Goal: Information Seeking & Learning: Learn about a topic

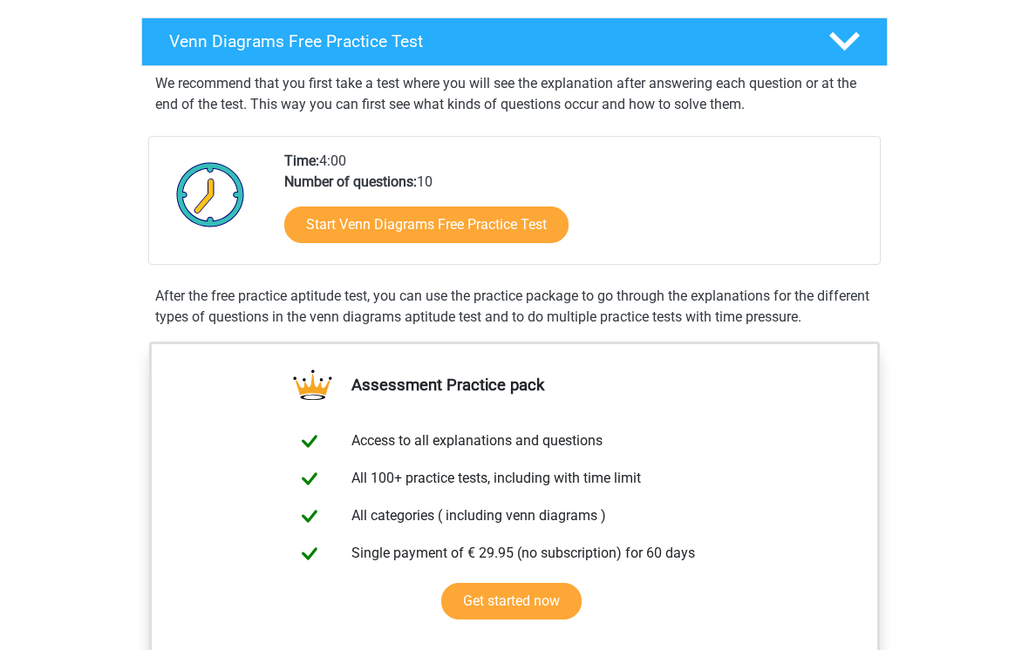
scroll to position [270, 0]
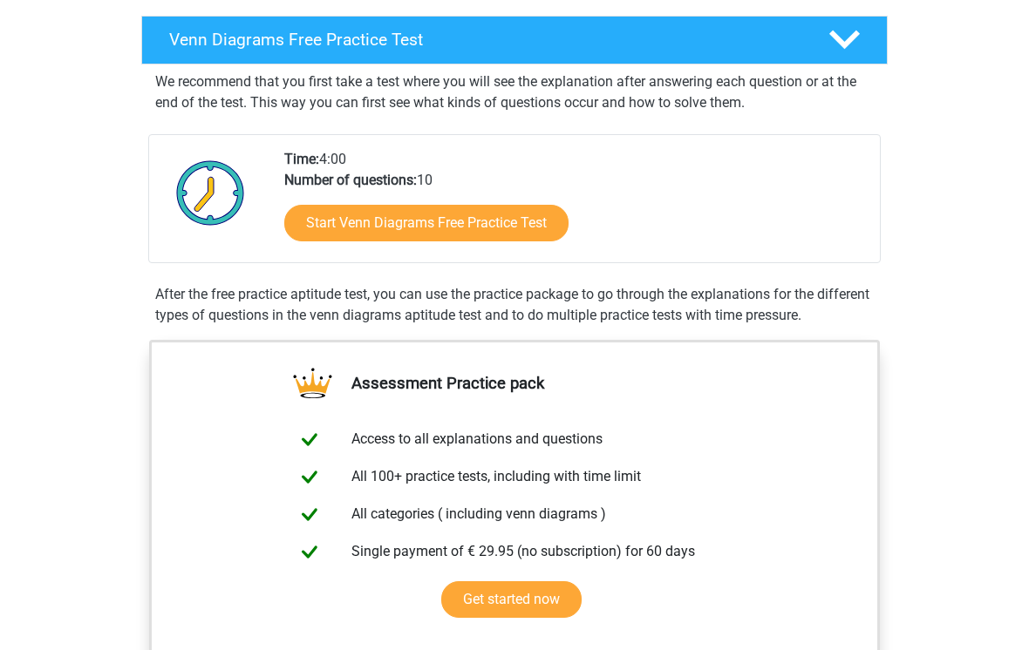
click at [532, 226] on link "Start Venn Diagrams Free Practice Test" at bounding box center [426, 224] width 284 height 37
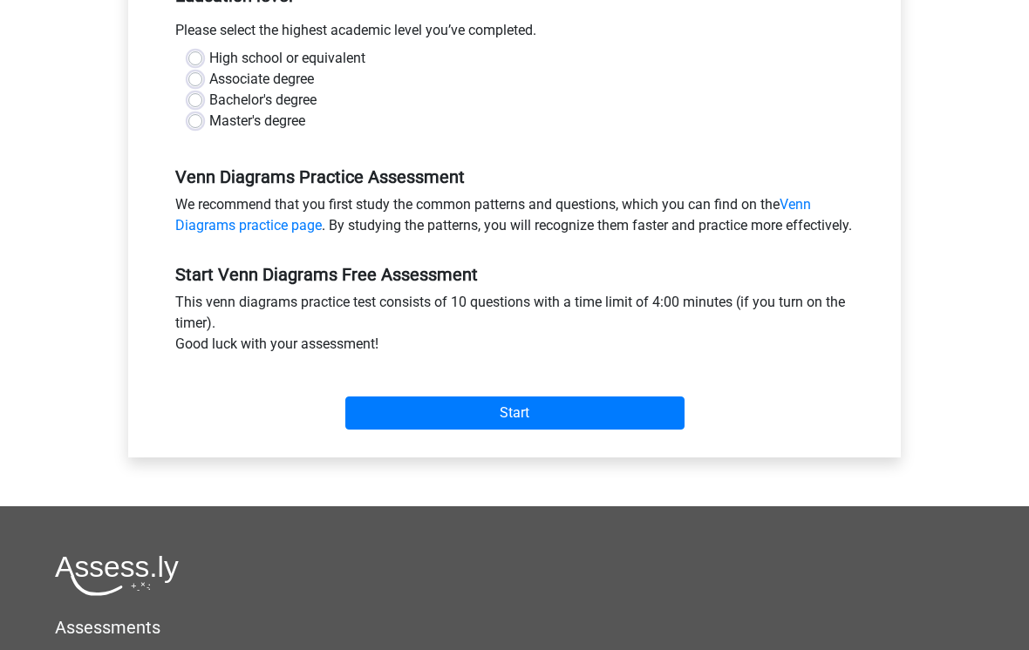
scroll to position [389, 0]
click at [209, 54] on label "High school or equivalent" at bounding box center [287, 59] width 156 height 21
click at [200, 54] on input "High school or equivalent" at bounding box center [195, 57] width 14 height 17
radio input "true"
click at [512, 431] on input "Start" at bounding box center [514, 414] width 339 height 33
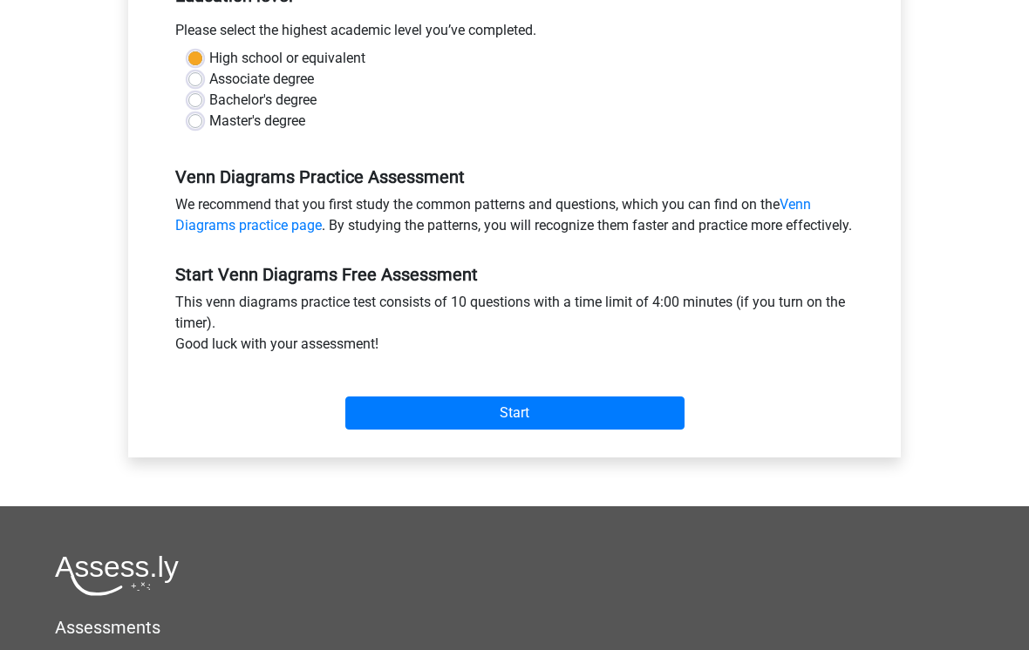
scroll to position [417, 0]
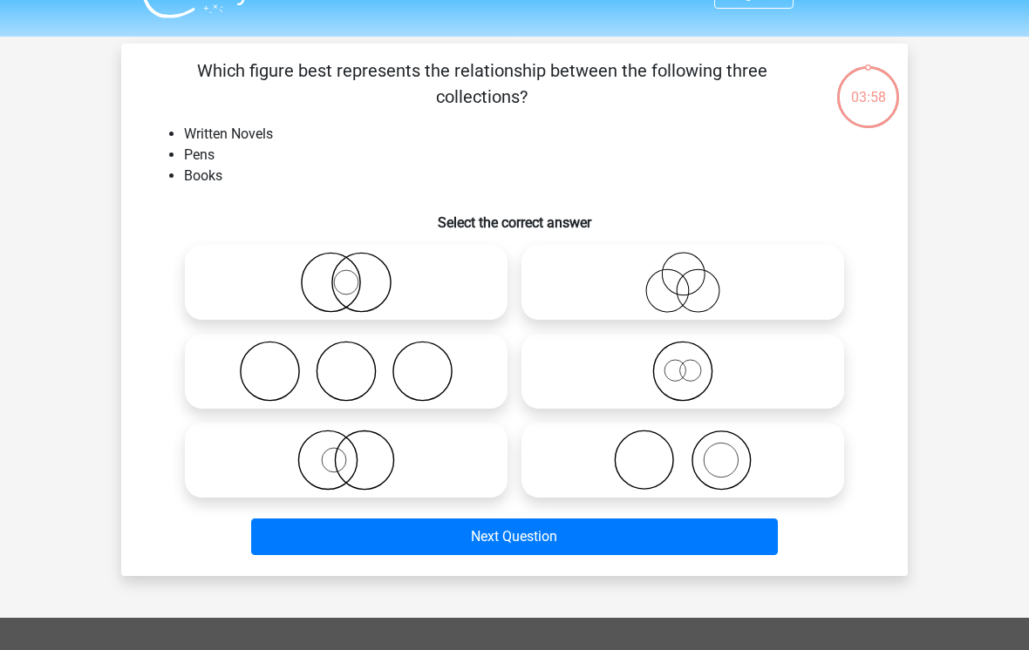
scroll to position [37, 0]
click at [347, 280] on icon at bounding box center [346, 282] width 309 height 61
click at [347, 274] on input "radio" at bounding box center [351, 267] width 11 height 11
radio input "true"
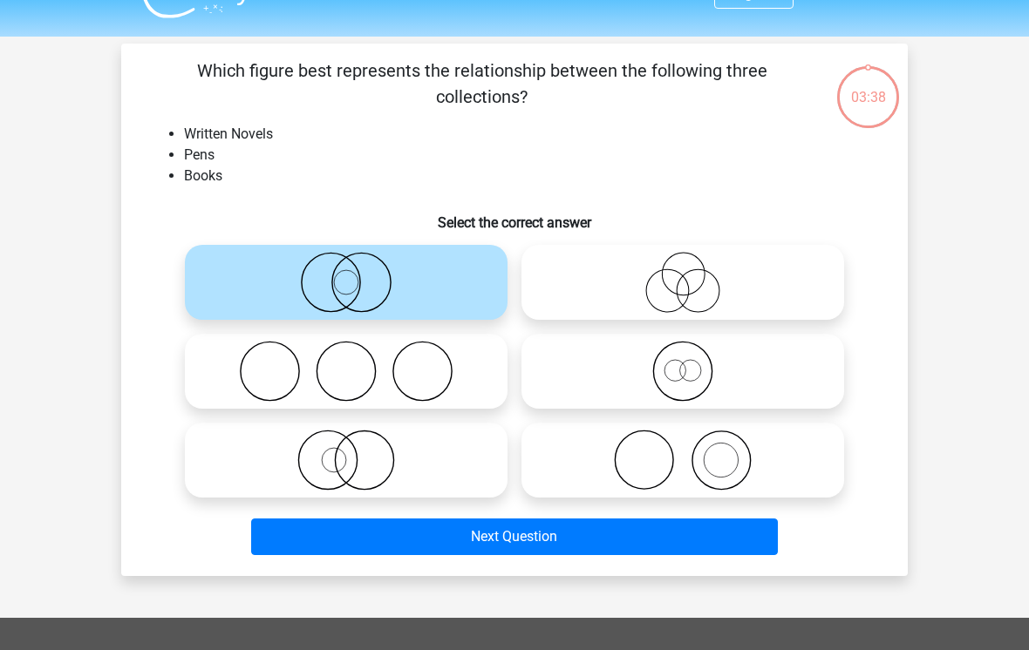
click at [432, 275] on icon at bounding box center [346, 282] width 309 height 61
click at [357, 274] on input "radio" at bounding box center [351, 267] width 11 height 11
click at [445, 368] on icon at bounding box center [346, 371] width 309 height 61
click at [357, 363] on input "radio" at bounding box center [351, 356] width 11 height 11
radio input "true"
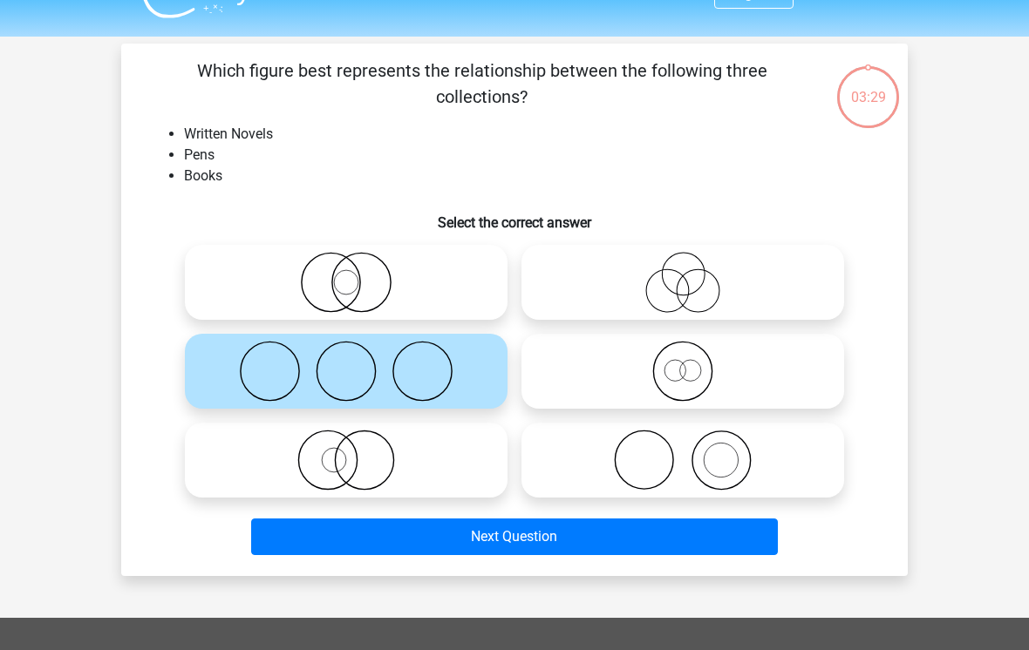
click at [560, 537] on button "Next Question" at bounding box center [514, 537] width 527 height 37
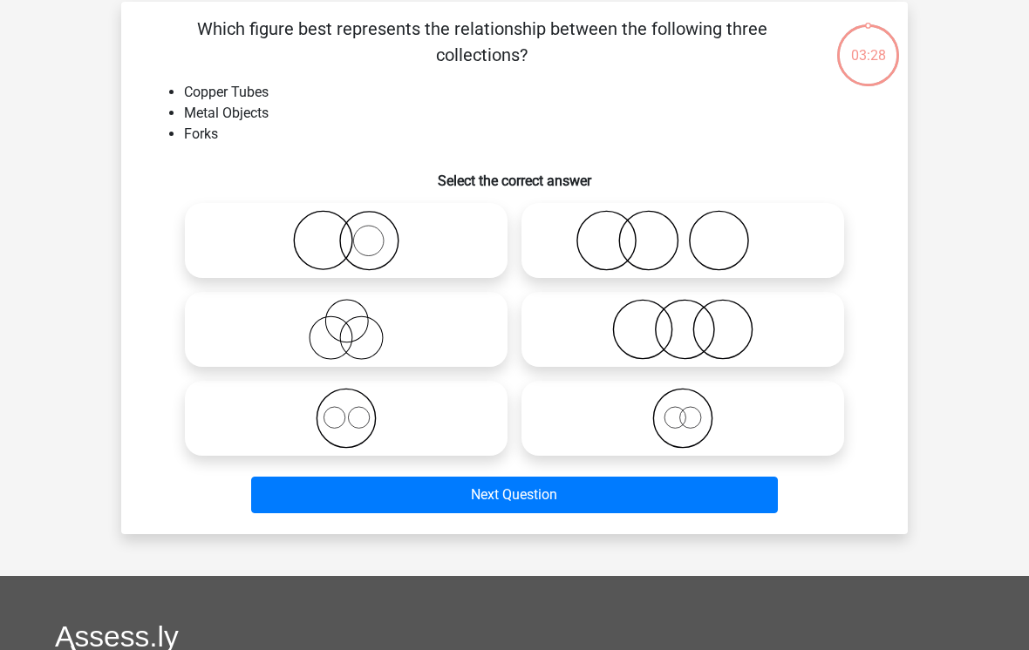
scroll to position [80, 0]
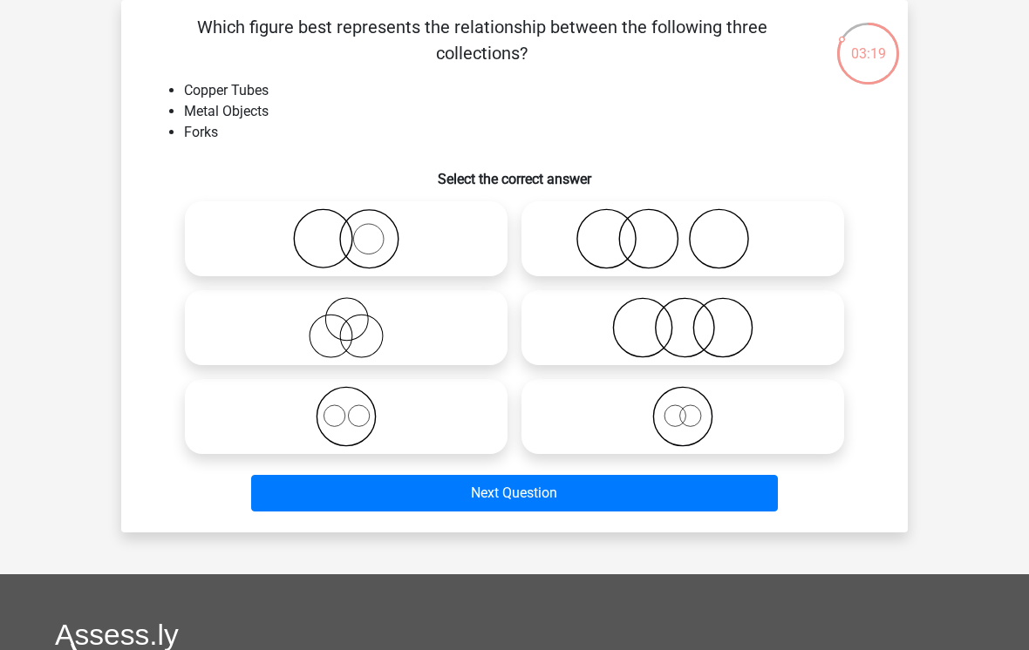
click at [753, 337] on icon at bounding box center [682, 327] width 309 height 61
click at [694, 319] on input "radio" at bounding box center [688, 313] width 11 height 11
radio input "true"
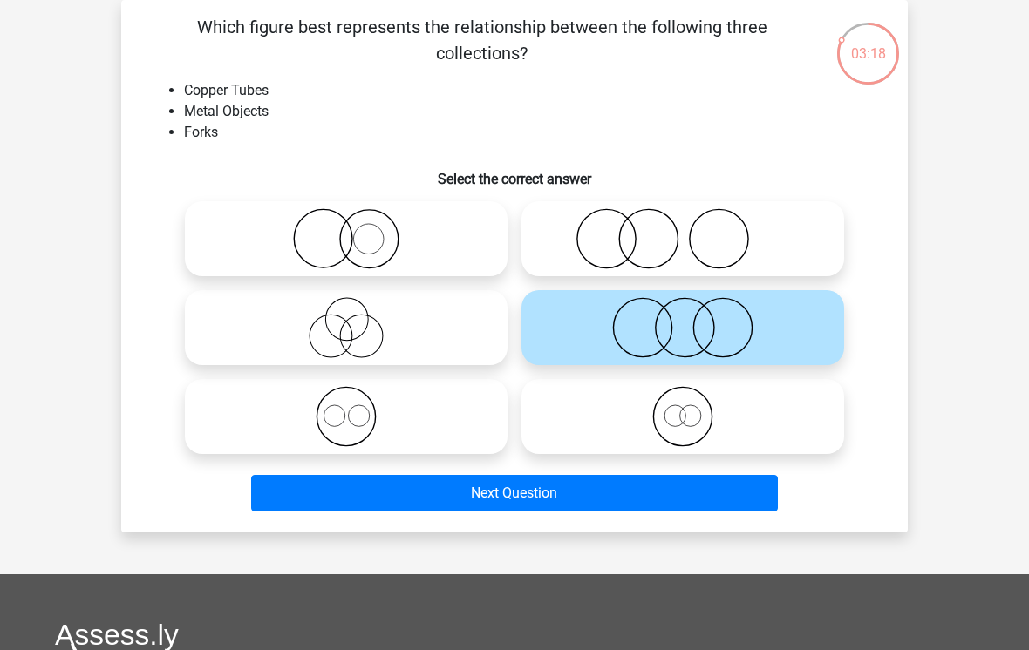
click at [622, 487] on button "Next Question" at bounding box center [514, 493] width 527 height 37
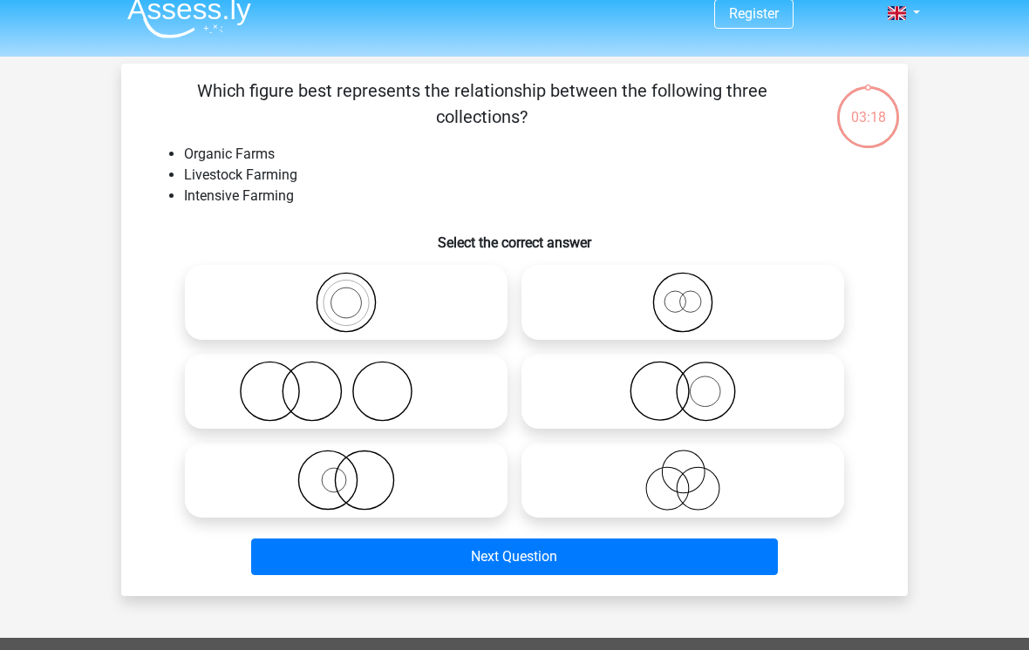
scroll to position [0, 0]
